Goal: Transaction & Acquisition: Purchase product/service

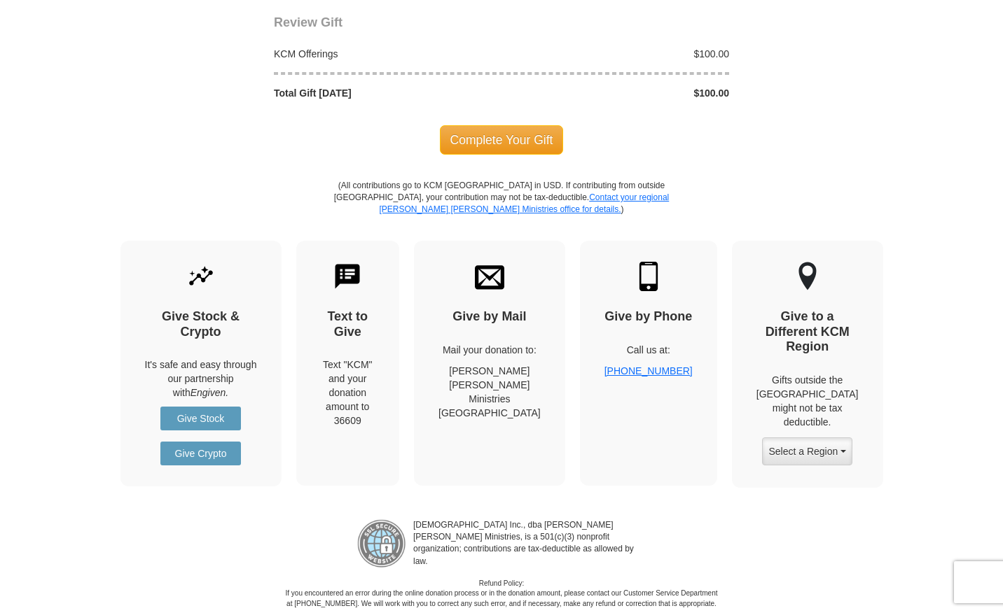
scroll to position [1594, 0]
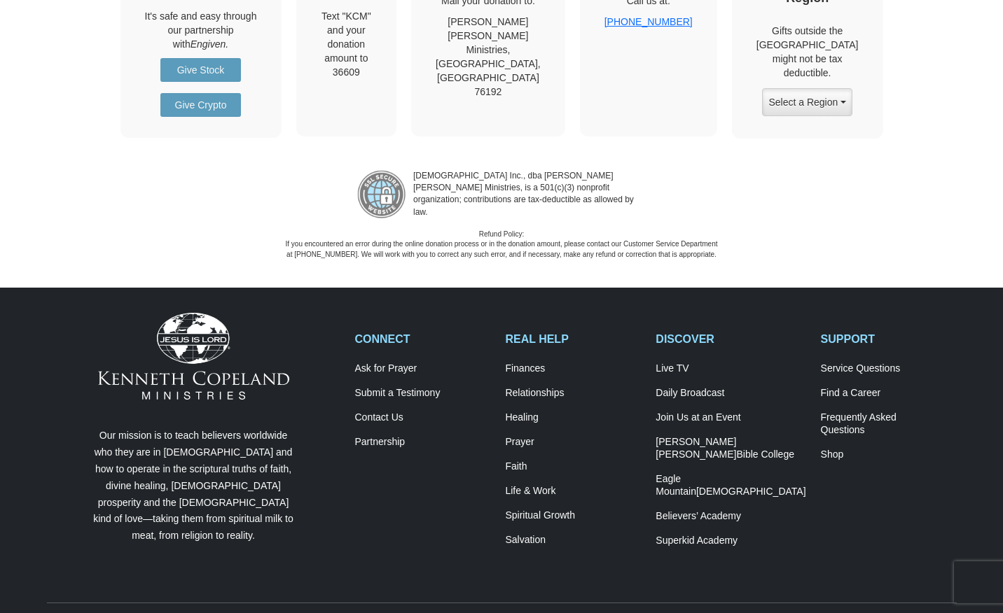
scroll to position [2011, 0]
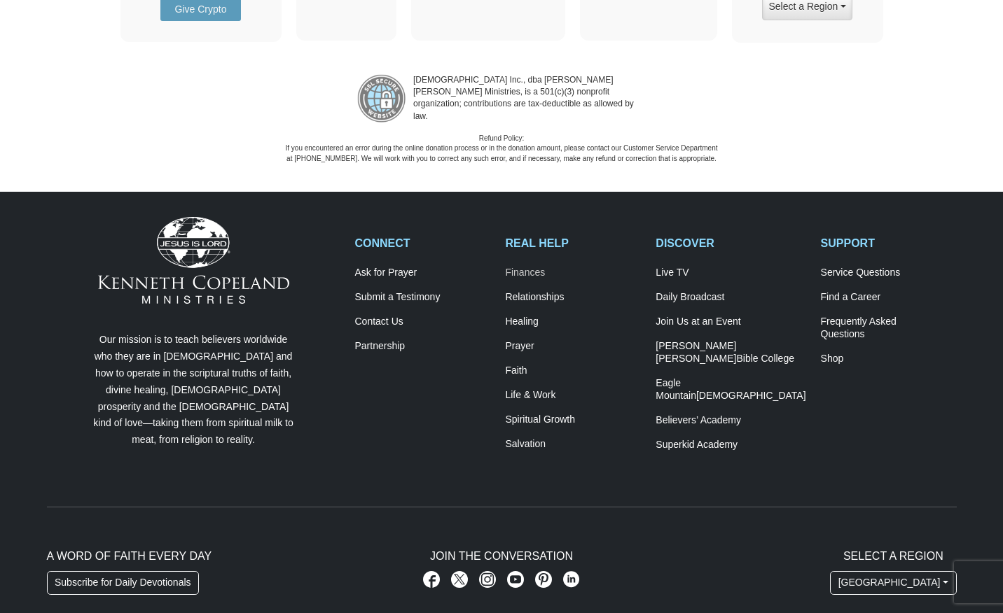
click at [532, 270] on link "Finances" at bounding box center [573, 273] width 136 height 13
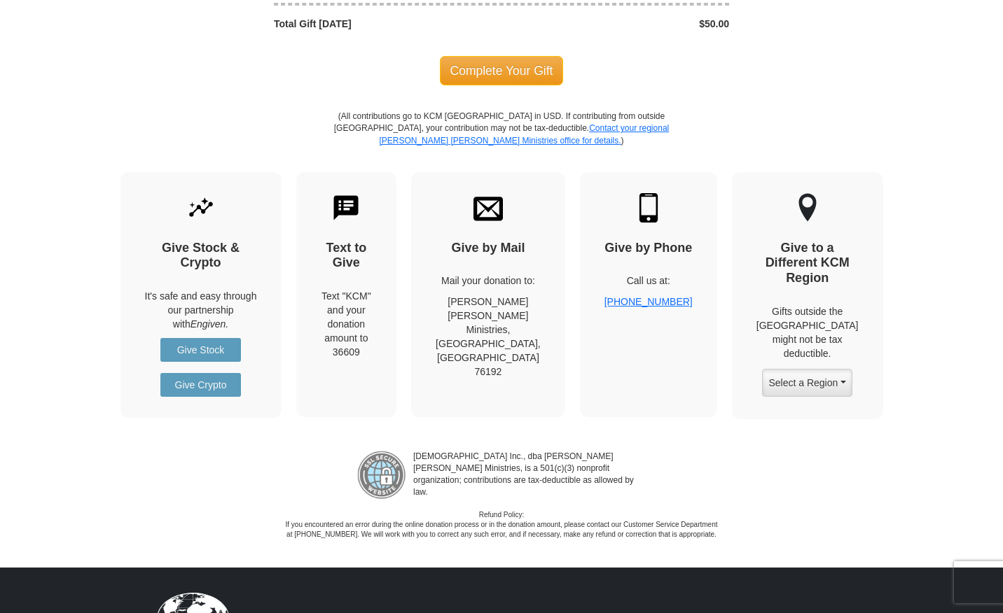
scroll to position [1635, 0]
